Goal: Information Seeking & Learning: Compare options

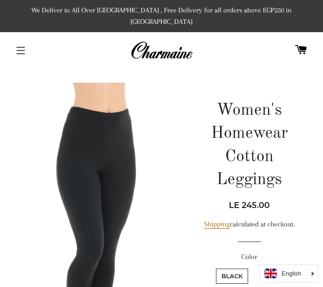
click at [16, 40] on button "Site navigation" at bounding box center [20, 50] width 23 height 23
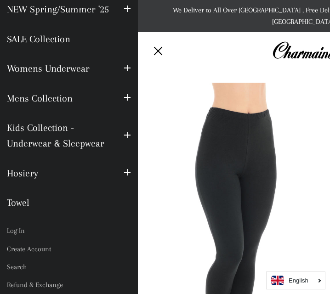
scroll to position [68, 0]
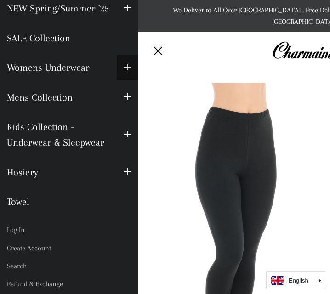
click at [124, 73] on span "button" at bounding box center [127, 67] width 7 height 11
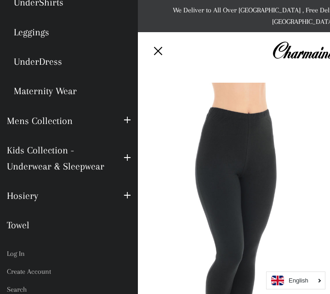
scroll to position [223, 0]
click at [124, 164] on span "button" at bounding box center [127, 157] width 7 height 11
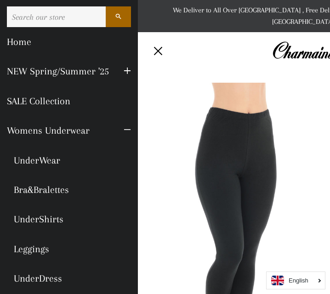
scroll to position [4, 0]
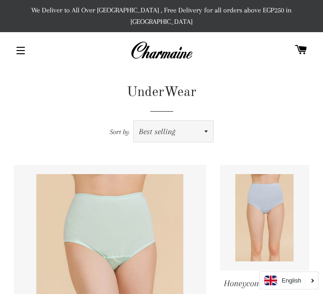
click at [181, 121] on select "Featured Best selling Alphabetically, A-Z Alphabetically, Z-A Price, low to hig…" at bounding box center [173, 131] width 79 height 21
select select "price-ascending"
click at [134, 121] on select "Featured Best selling Alphabetically, A-Z Alphabetically, Z-A Price, low to hig…" at bounding box center [173, 131] width 79 height 21
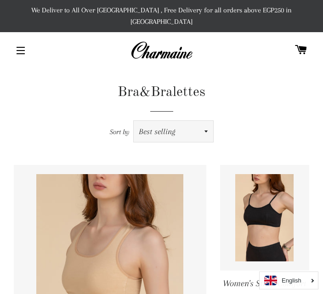
click at [175, 123] on select "Featured Best selling Alphabetically, A-Z Alphabetically, Z-A Price, low to hig…" at bounding box center [173, 131] width 79 height 21
select select "price-ascending"
click at [134, 121] on select "Featured Best selling Alphabetically, A-Z Alphabetically, Z-A Price, low to hig…" at bounding box center [173, 131] width 79 height 21
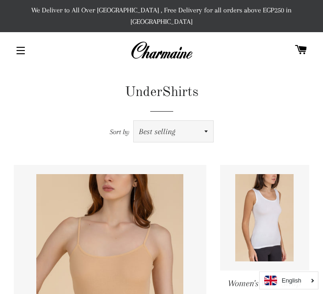
click at [169, 121] on select "Featured Best selling Alphabetically, A-Z Alphabetically, Z-A Price, low to hig…" at bounding box center [173, 131] width 79 height 21
select select "price-ascending"
click at [134, 121] on select "Featured Best selling Alphabetically, A-Z Alphabetically, Z-A Price, low to hig…" at bounding box center [173, 131] width 79 height 21
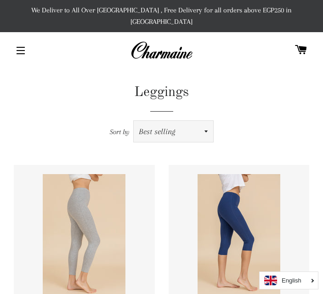
click at [166, 121] on select "Featured Best selling Alphabetically, A-Z Alphabetically, Z-A Price, low to hig…" at bounding box center [173, 131] width 79 height 21
select select "price-ascending"
click at [134, 121] on select "Featured Best selling Alphabetically, A-Z Alphabetically, Z-A Price, low to hig…" at bounding box center [173, 131] width 79 height 21
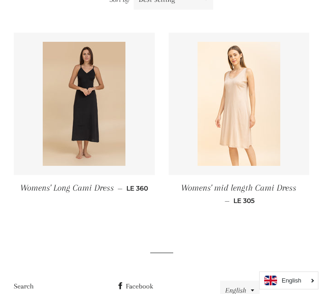
scroll to position [133, 0]
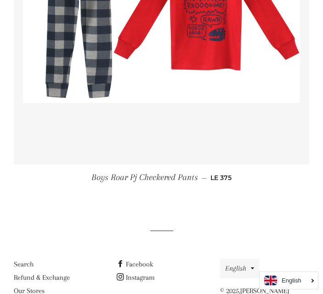
scroll to position [314, 0]
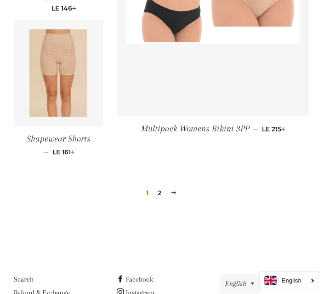
scroll to position [1193, 0]
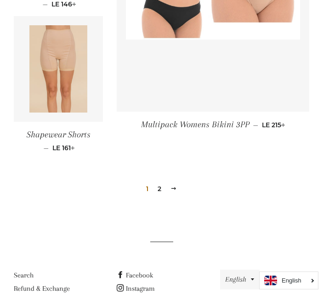
click at [161, 182] on link "2" at bounding box center [159, 189] width 11 height 14
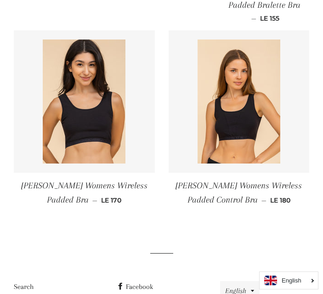
scroll to position [504, 0]
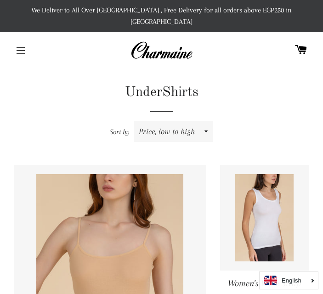
click at [13, 39] on button "Site navigation" at bounding box center [20, 50] width 23 height 23
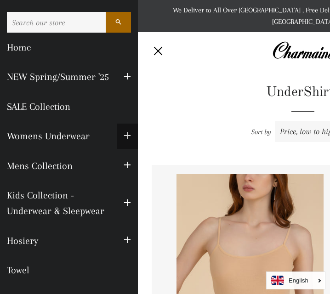
click at [124, 142] on span "button" at bounding box center [127, 135] width 7 height 11
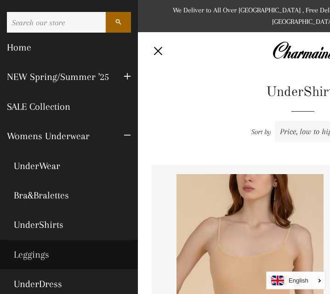
click at [45, 269] on link "Leggings" at bounding box center [69, 254] width 138 height 29
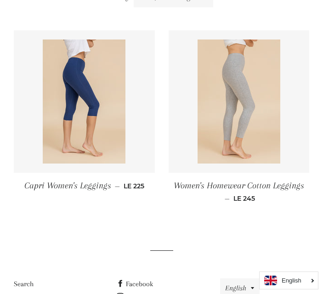
scroll to position [135, 0]
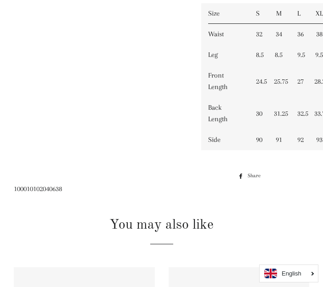
scroll to position [651, 0]
